Goal: Navigation & Orientation: Find specific page/section

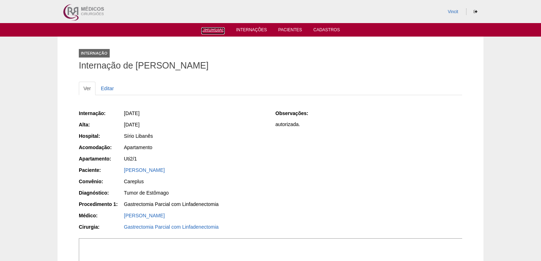
click at [219, 31] on link "Cirurgias" at bounding box center [213, 30] width 24 height 7
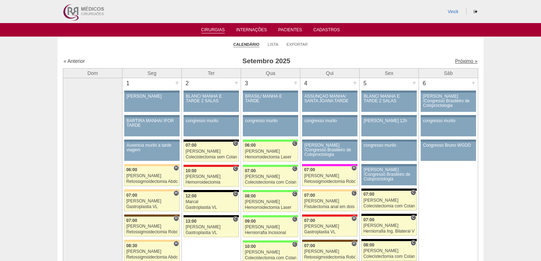
click at [457, 61] on link "Próximo »" at bounding box center [466, 61] width 22 height 6
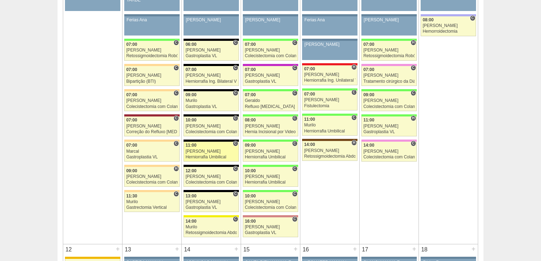
scroll to position [539, 0]
